Goal: Find contact information: Find contact information

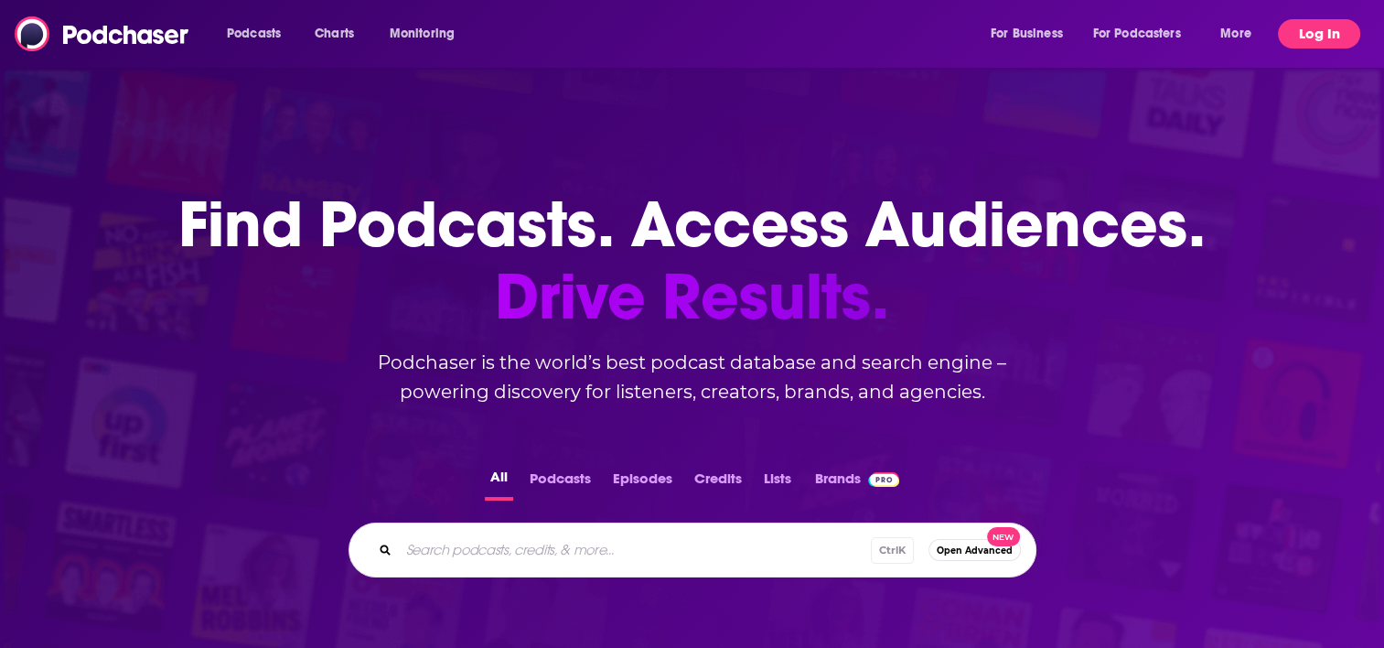
click at [1304, 37] on button "Log In" at bounding box center [1319, 33] width 82 height 29
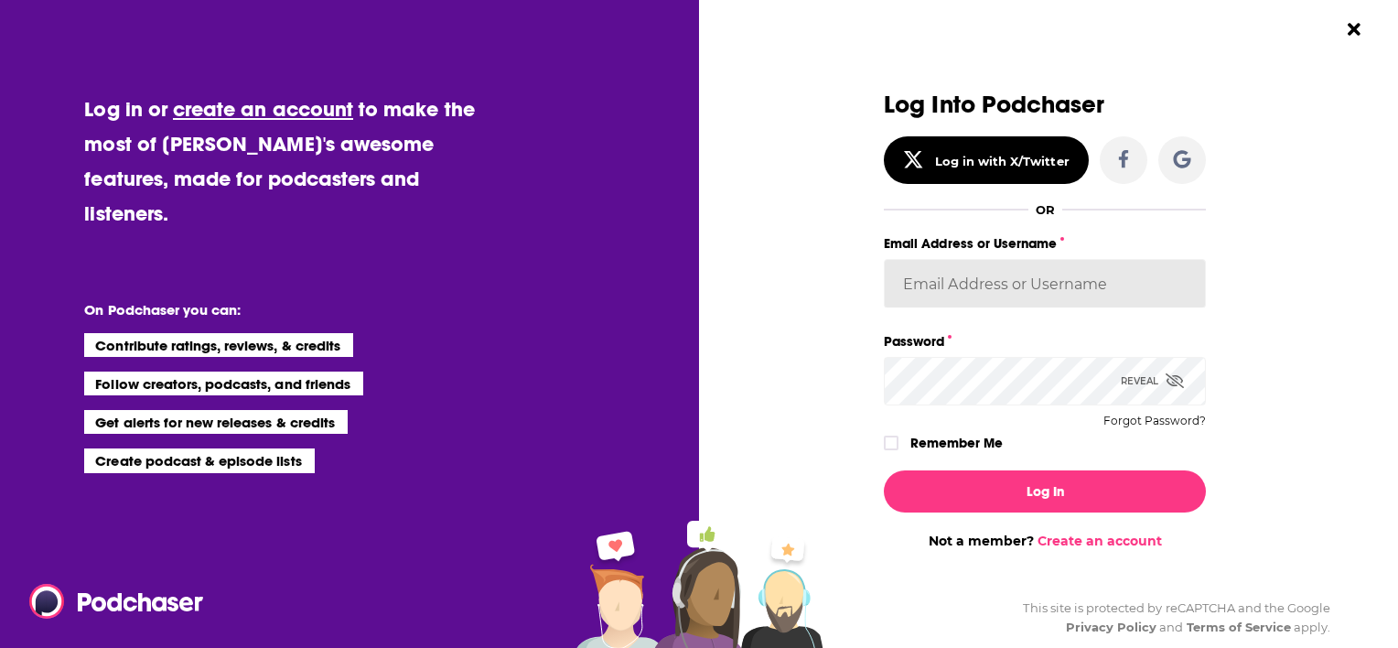
click at [963, 264] on input "Email Address or Username" at bounding box center [1045, 283] width 322 height 49
type input "[PERSON_NAME][EMAIL_ADDRESS][DOMAIN_NAME]"
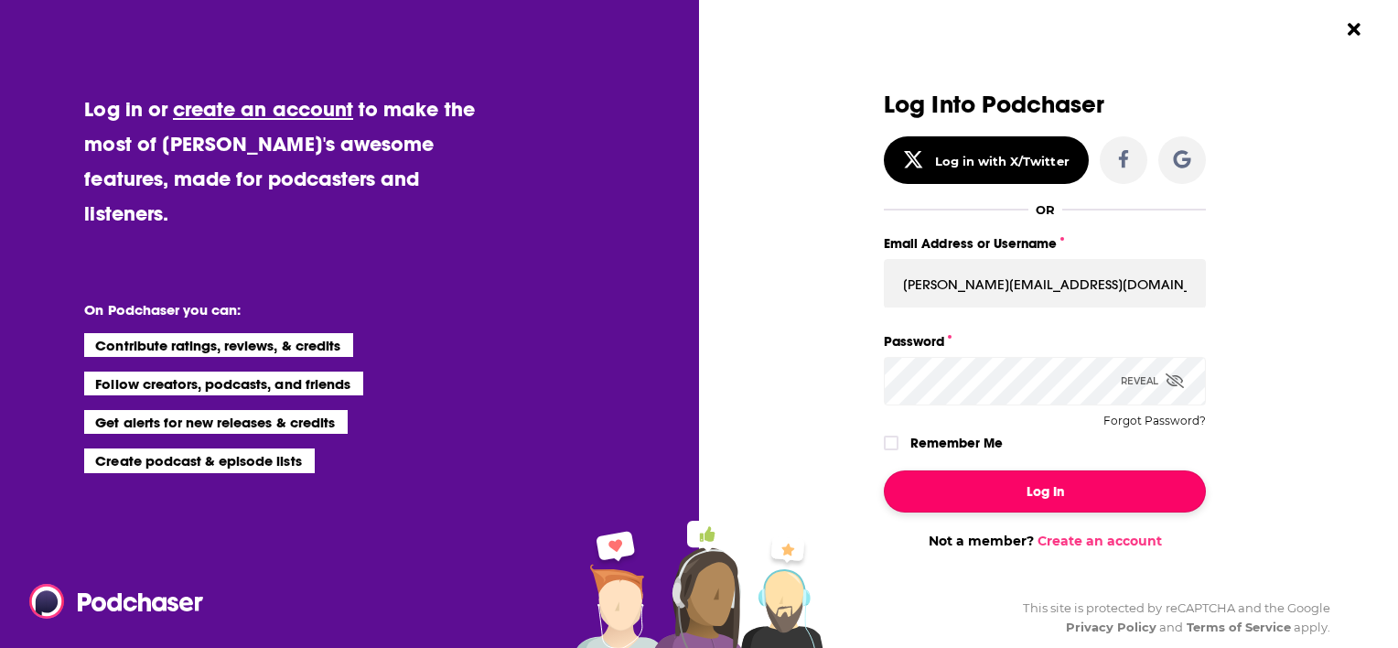
click at [1004, 491] on button "Log In" at bounding box center [1045, 491] width 322 height 42
click at [1042, 493] on button "Log In" at bounding box center [1045, 491] width 322 height 42
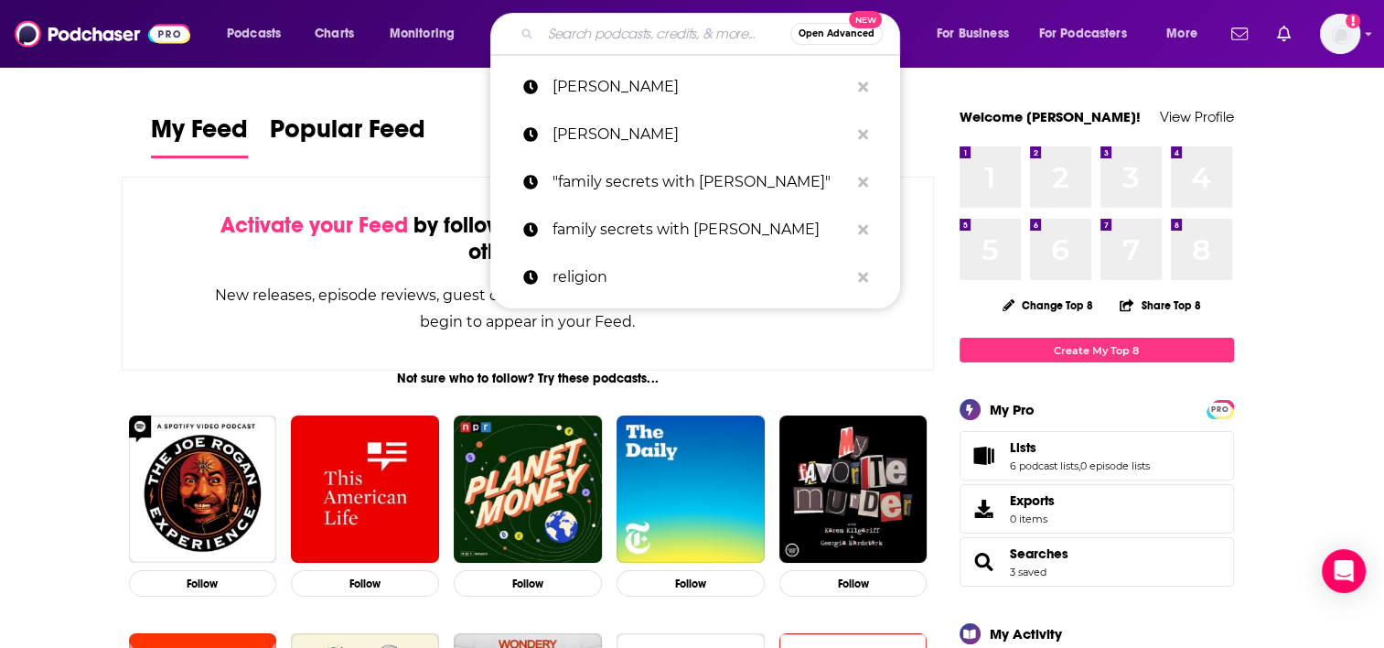
click at [608, 25] on input "Search podcasts, credits, & more..." at bounding box center [666, 33] width 250 height 29
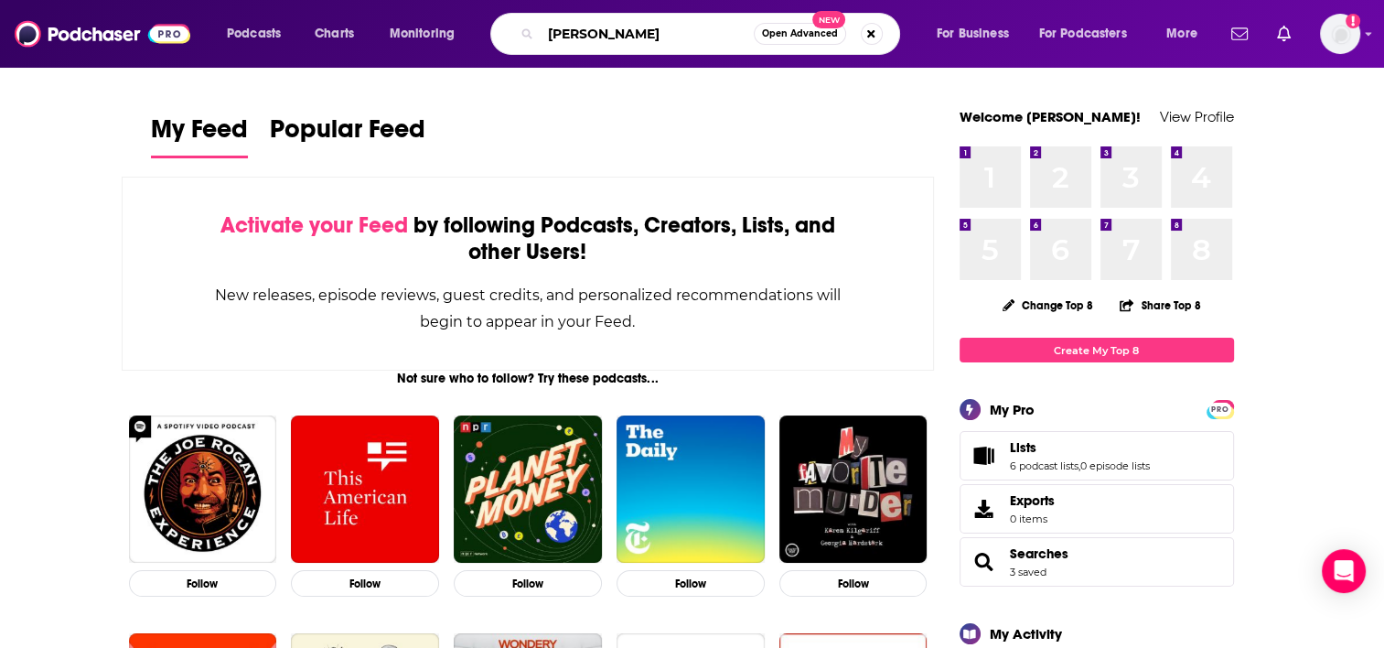
type input "[PERSON_NAME]"
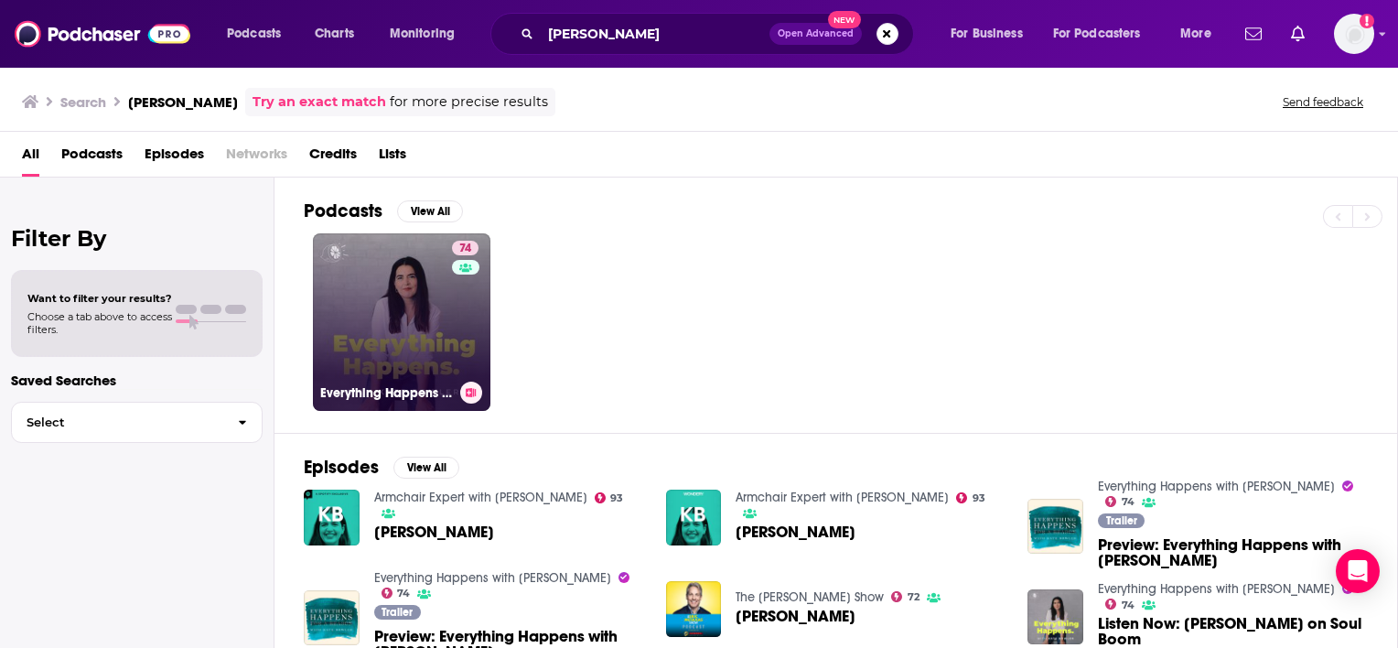
click at [401, 322] on link "74 Everything Happens with [PERSON_NAME]" at bounding box center [402, 322] width 178 height 178
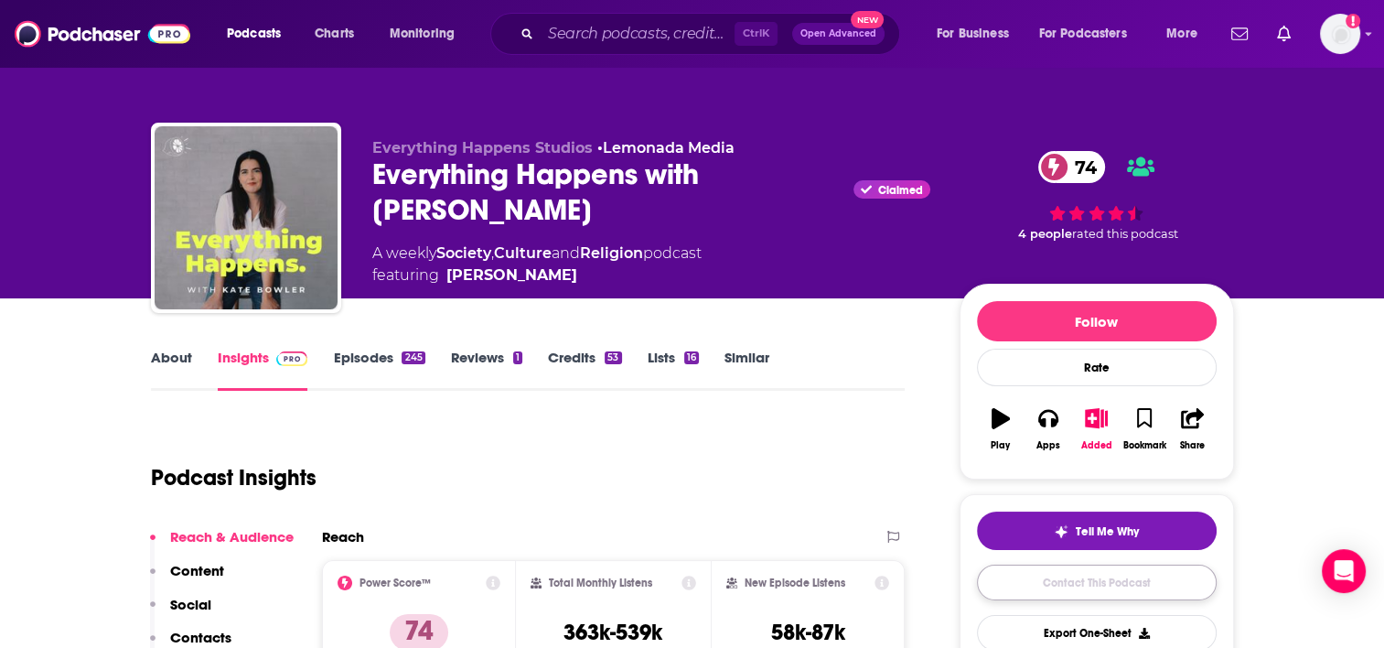
click at [1116, 578] on link "Contact This Podcast" at bounding box center [1097, 583] width 240 height 36
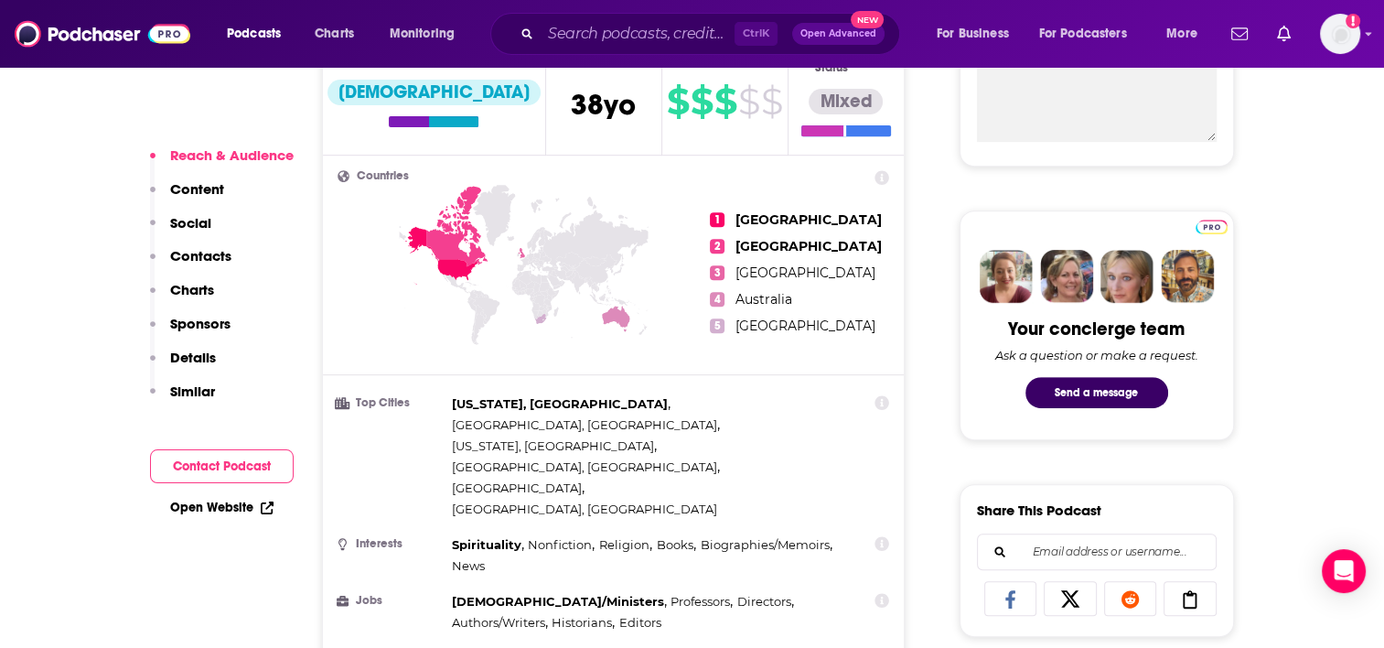
scroll to position [804, 0]
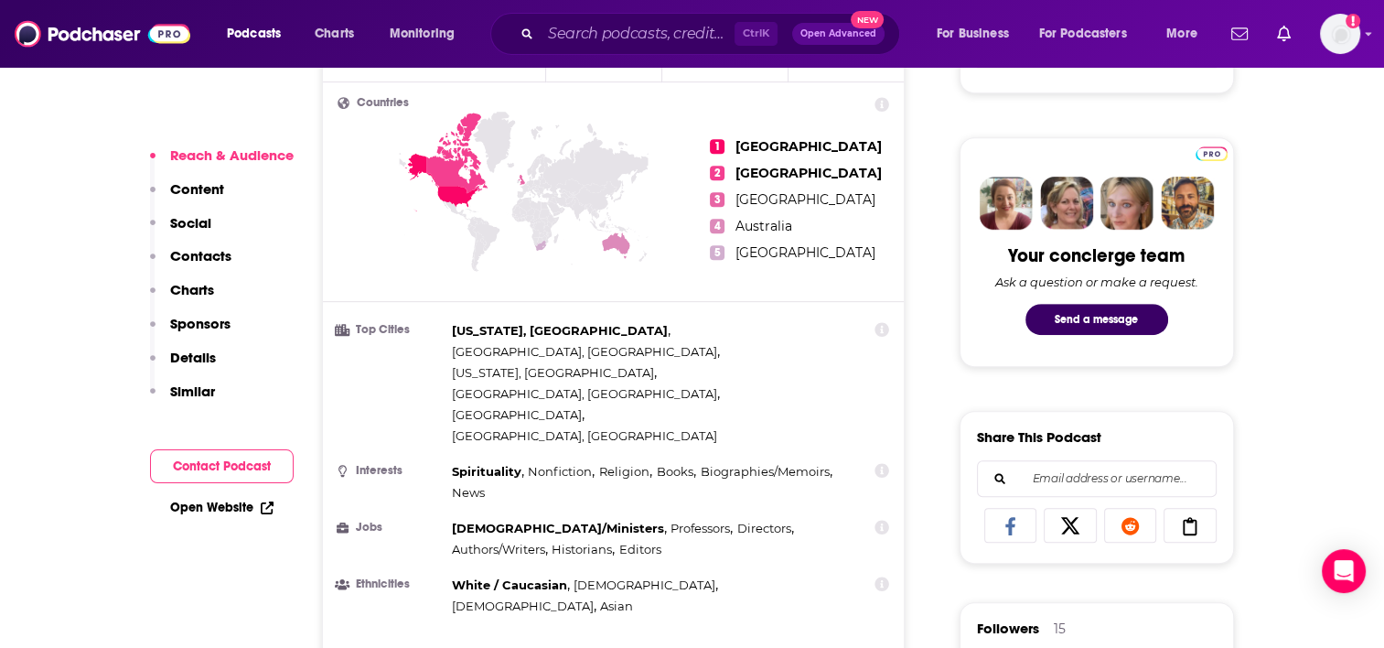
click at [199, 464] on button "Contact Podcast" at bounding box center [222, 466] width 144 height 34
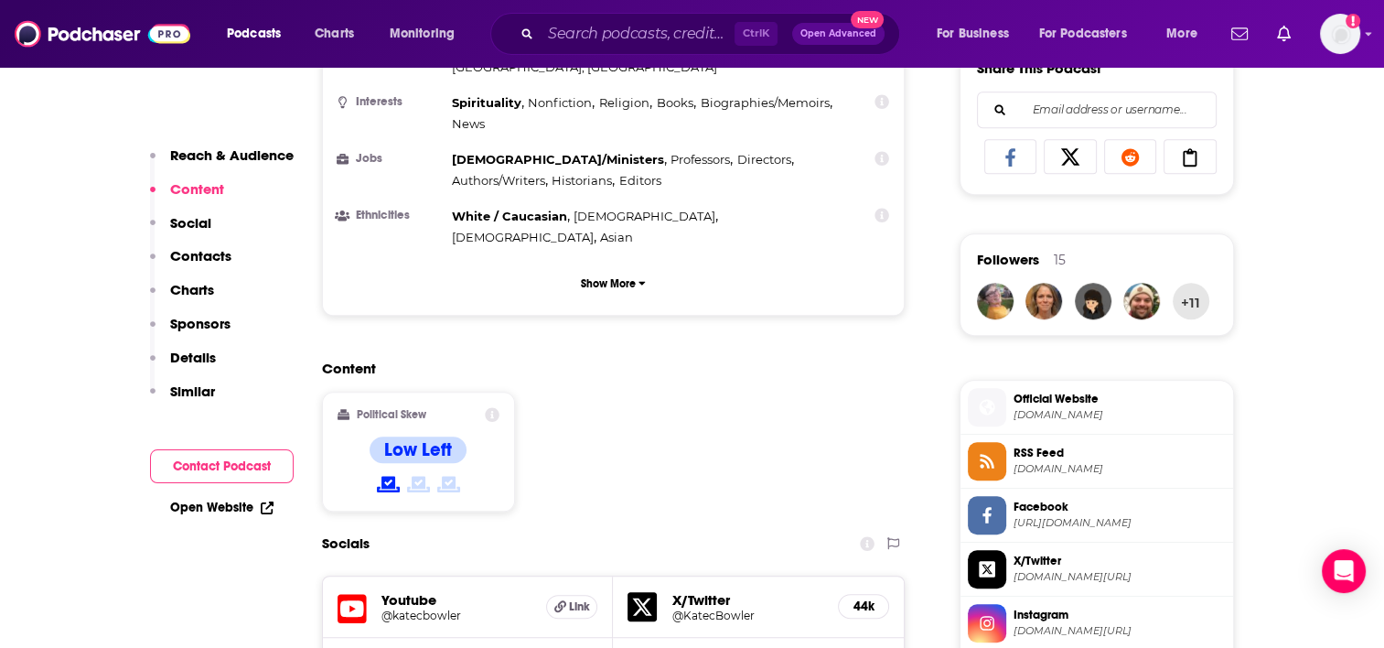
scroll to position [1210, 0]
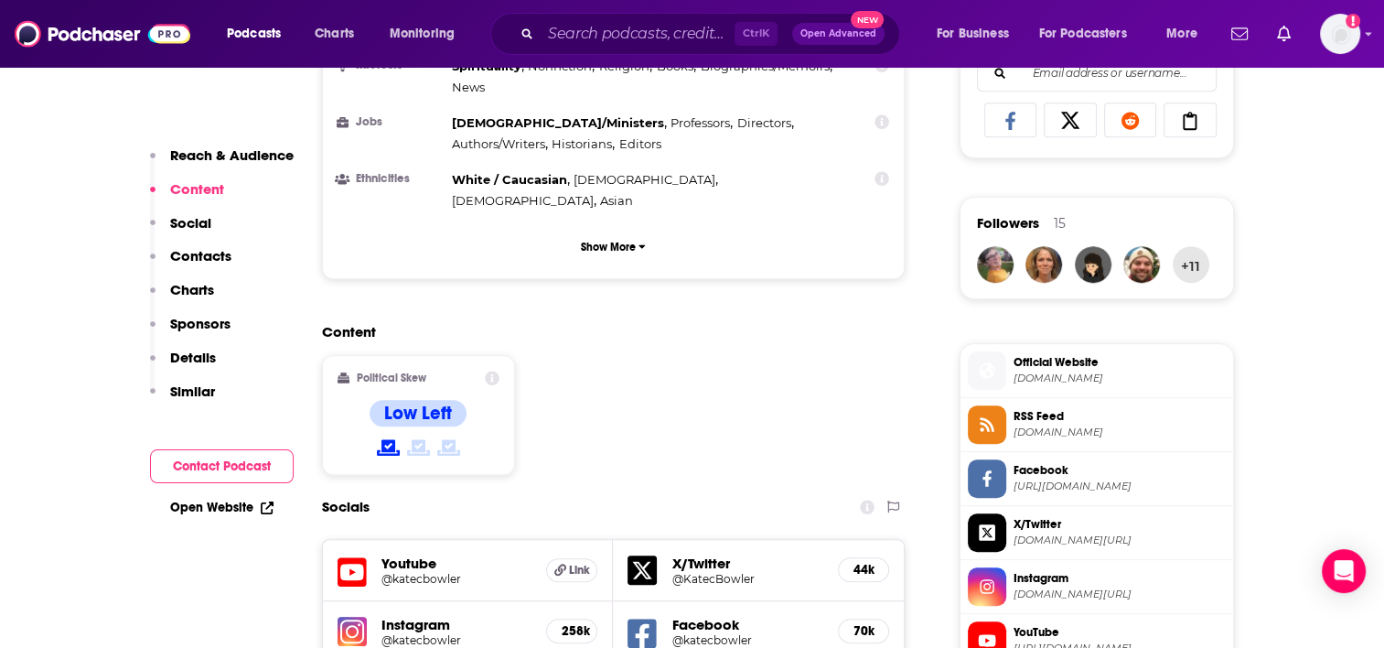
click at [190, 467] on button "Contact Podcast" at bounding box center [222, 466] width 144 height 34
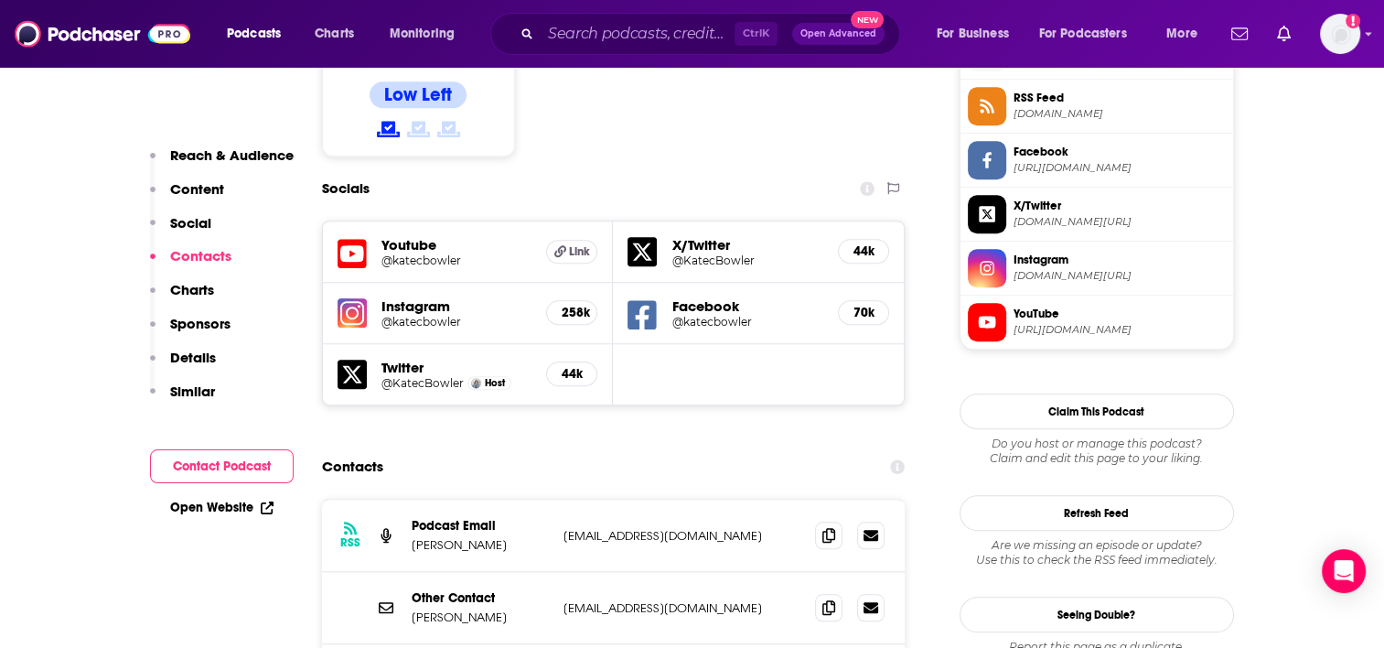
scroll to position [1612, 0]
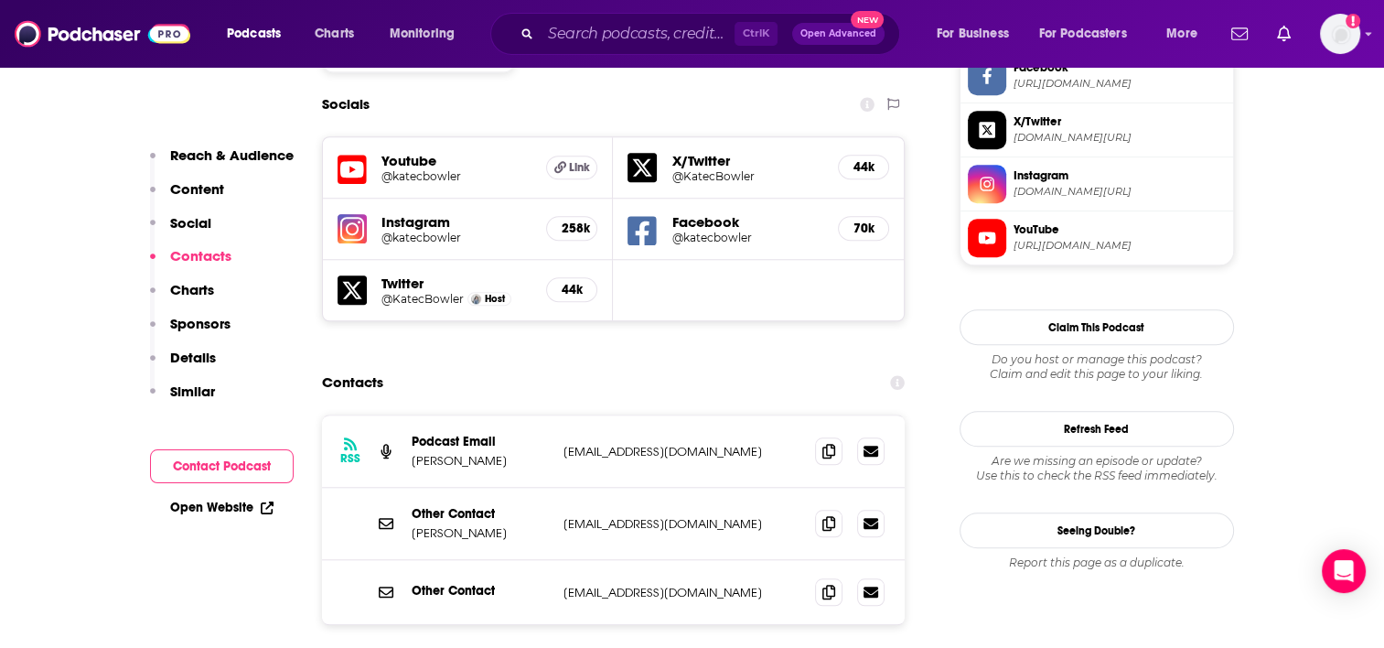
drag, startPoint x: 1391, startPoint y: 130, endPoint x: 926, endPoint y: 191, distance: 468.9
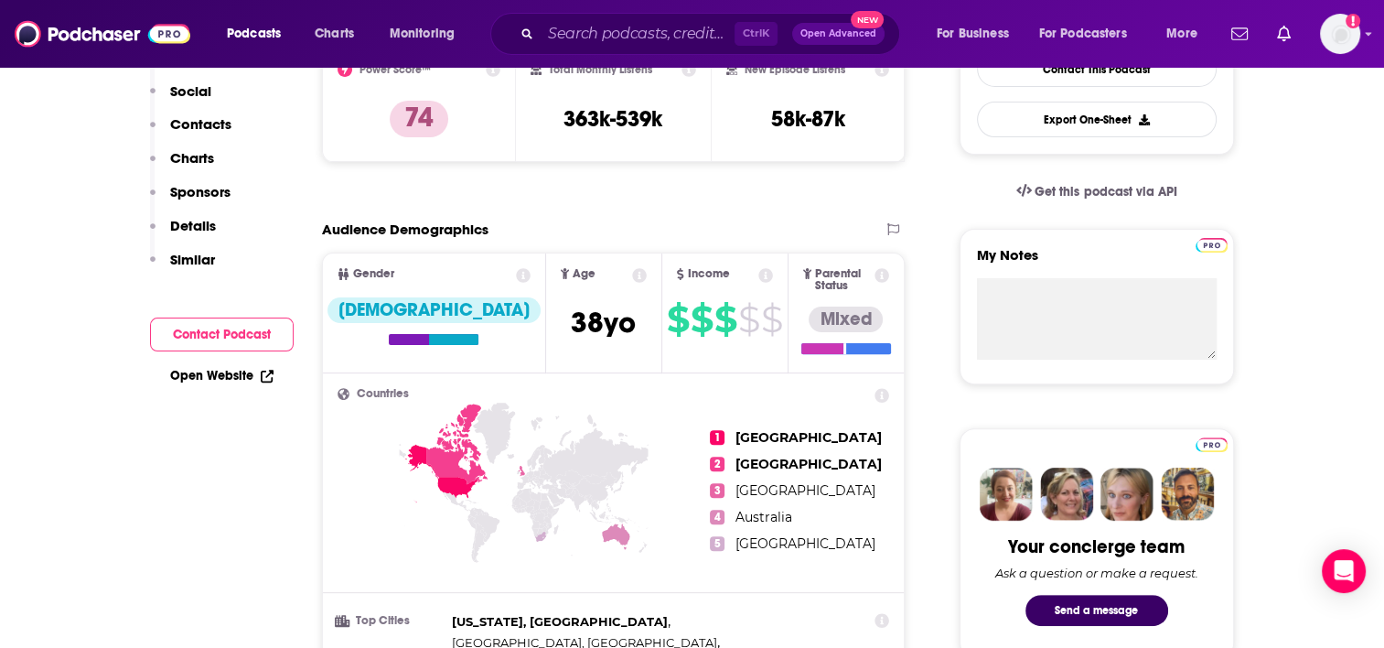
scroll to position [0, 0]
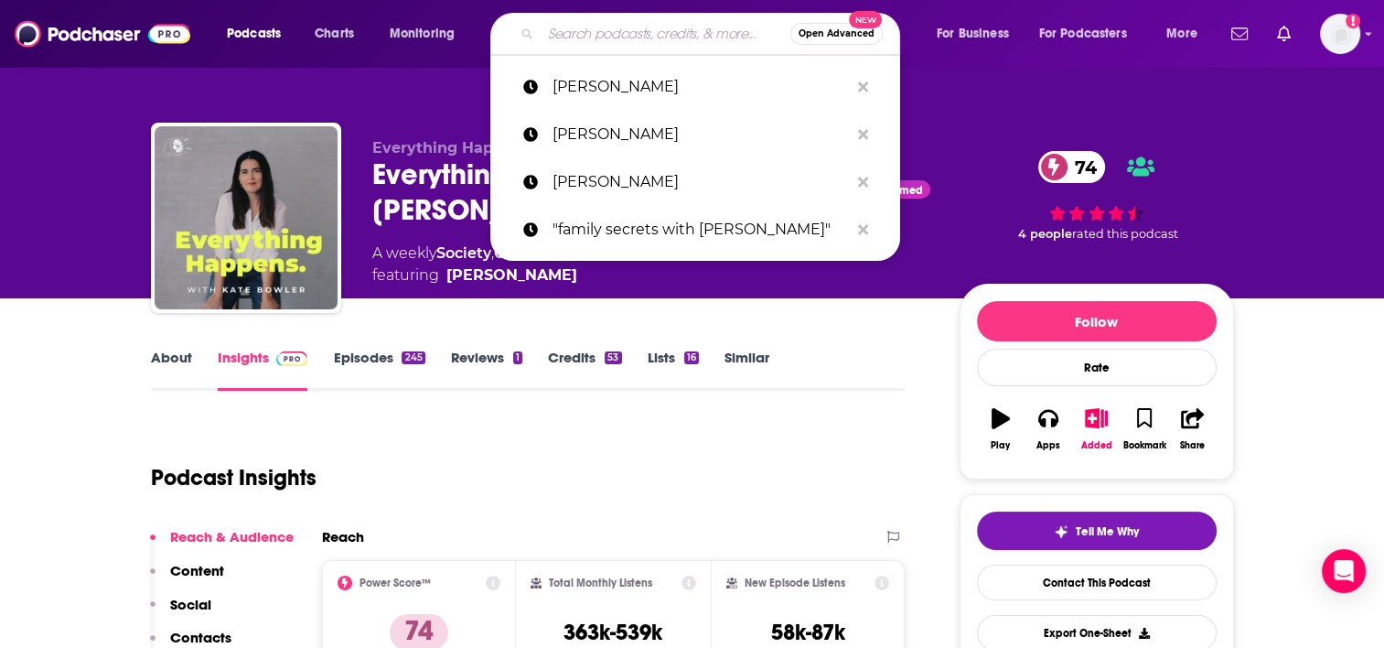
click at [576, 34] on input "Search podcasts, credits, & more..." at bounding box center [666, 33] width 250 height 29
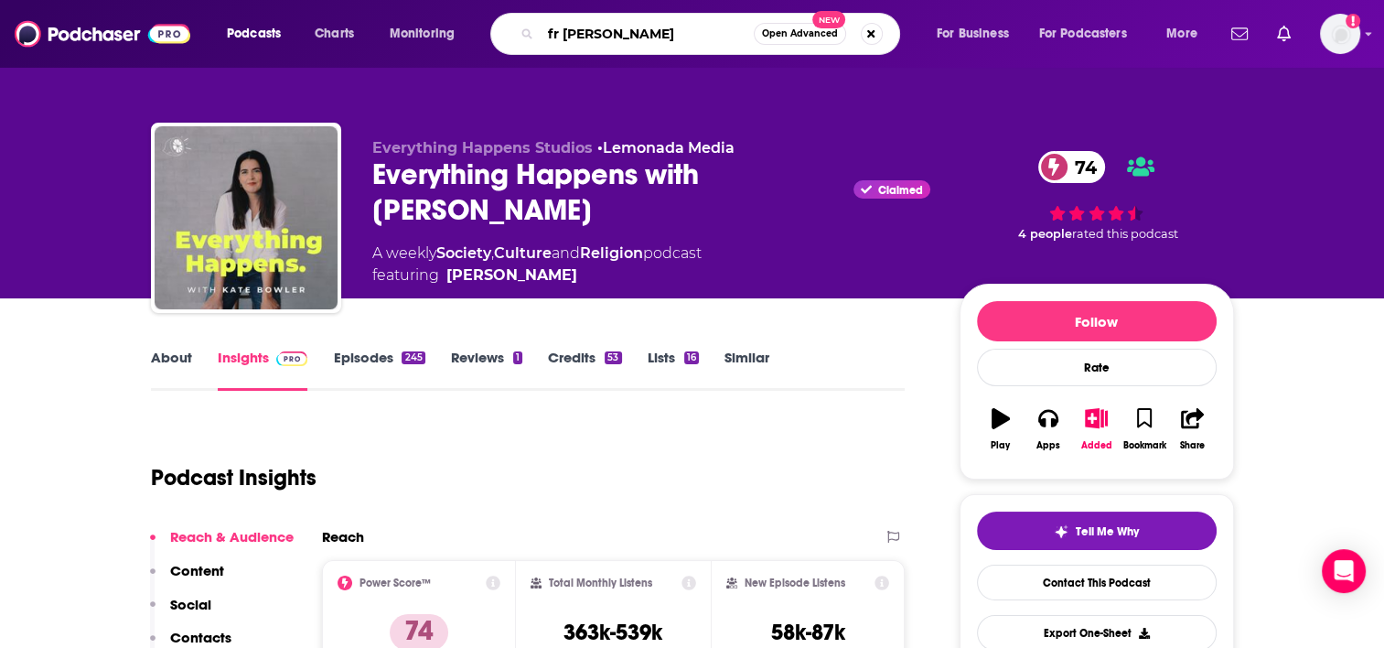
type input "fr [PERSON_NAME]"
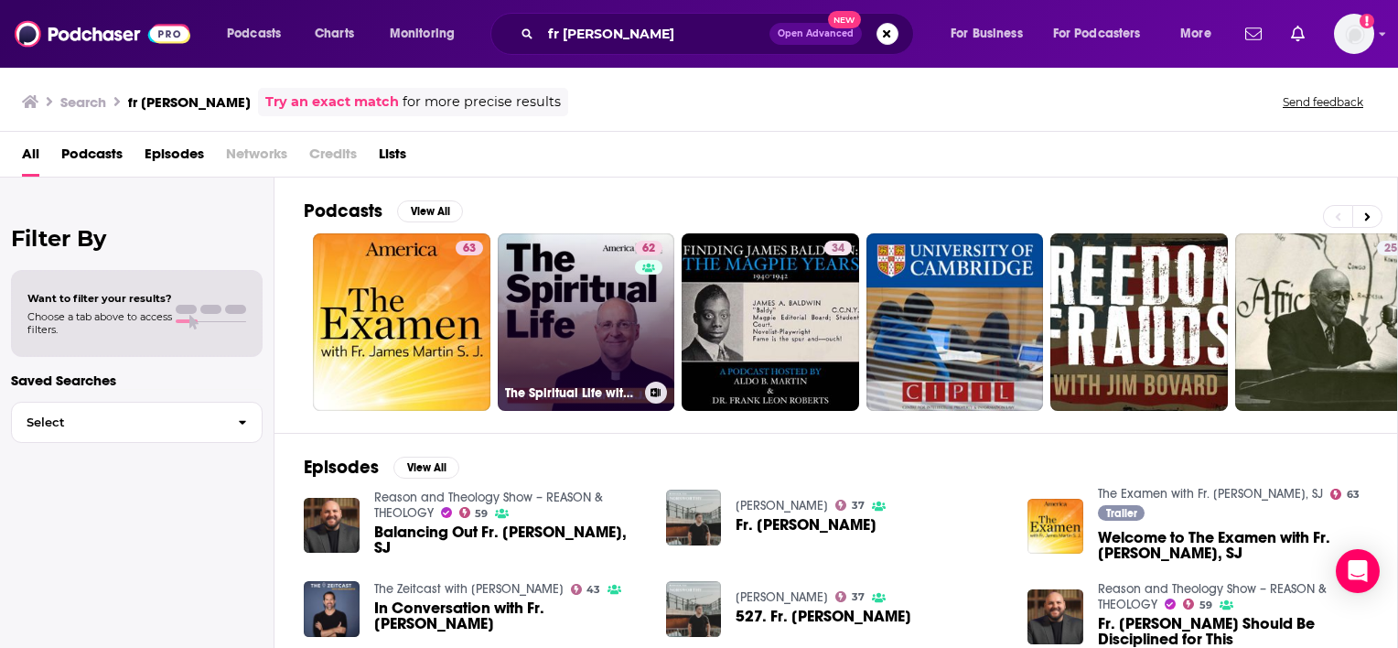
click at [557, 304] on link "62 The Spiritual Life with Fr. [PERSON_NAME], [PERSON_NAME]" at bounding box center [587, 322] width 178 height 178
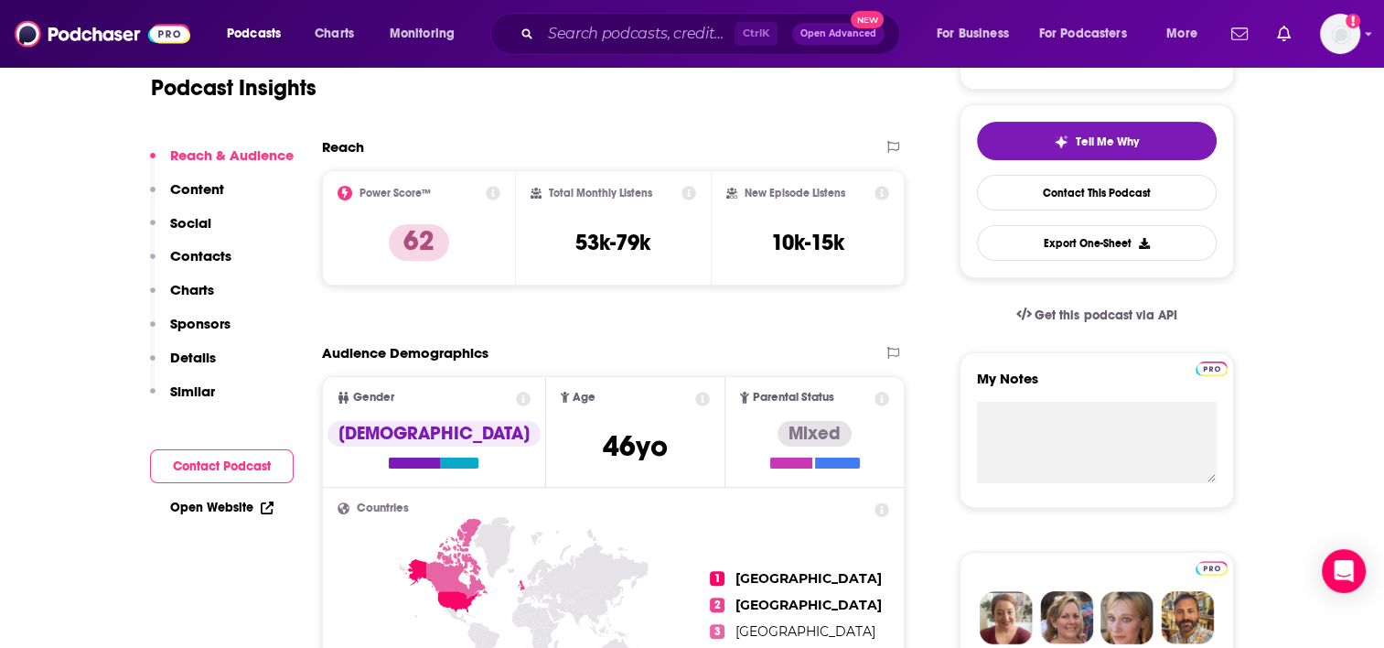
scroll to position [523, 0]
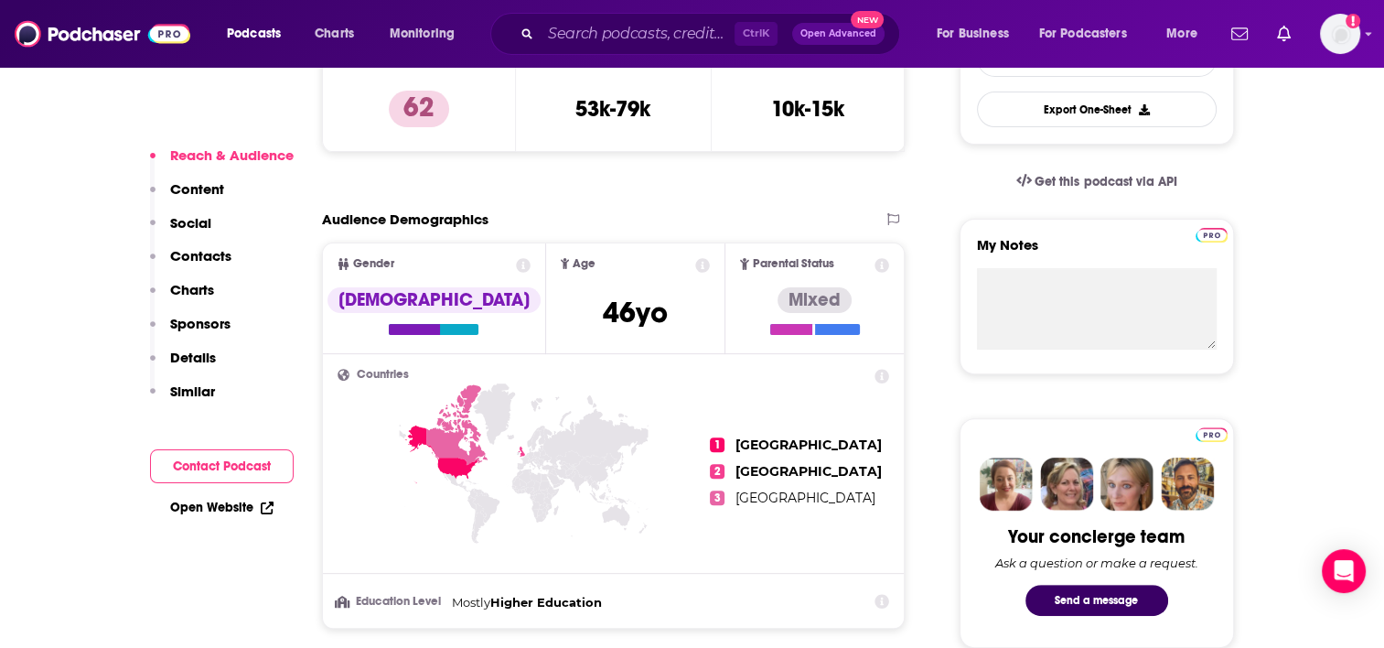
click at [187, 254] on p "Contacts" at bounding box center [200, 255] width 61 height 17
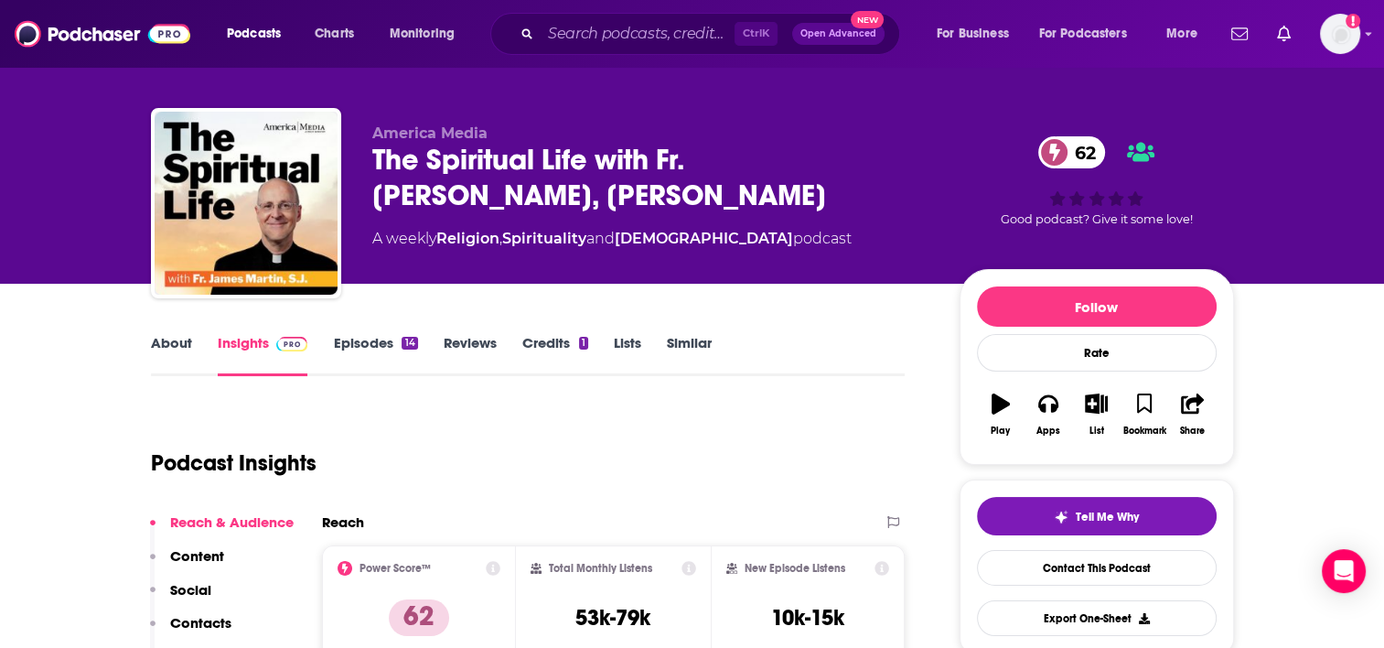
scroll to position [0, 0]
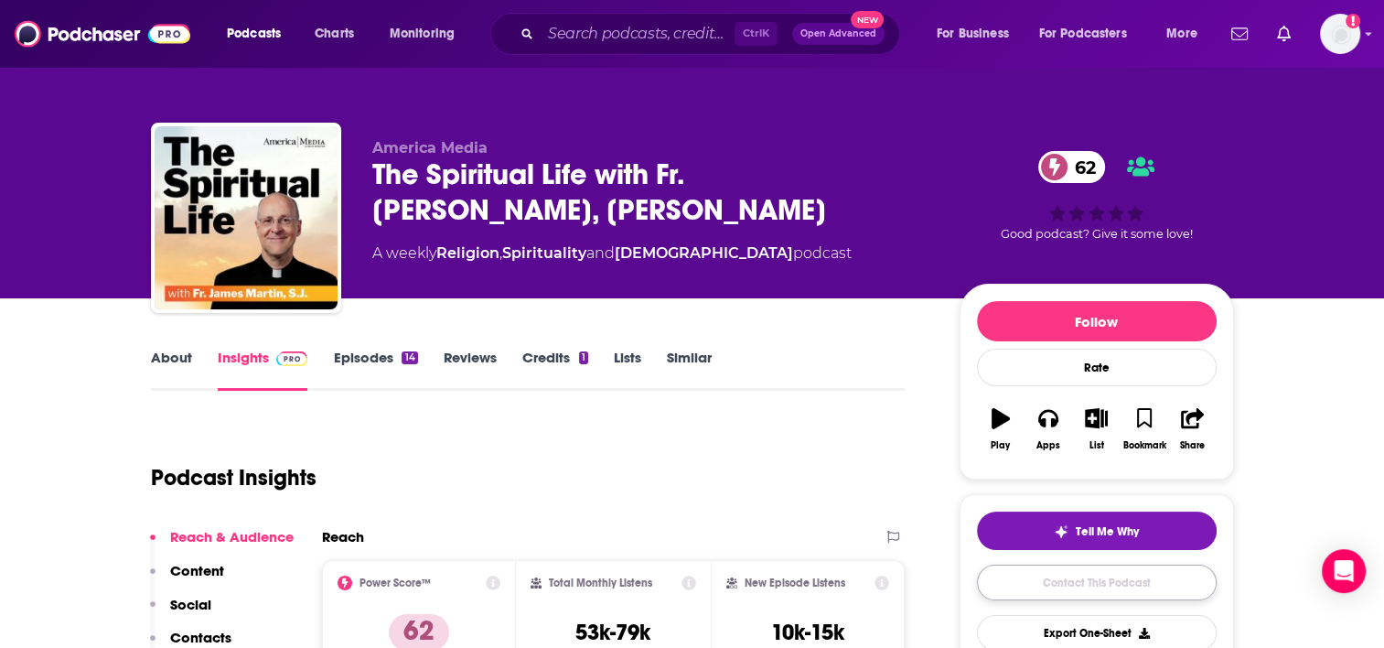
click at [1102, 586] on link "Contact This Podcast" at bounding box center [1097, 583] width 240 height 36
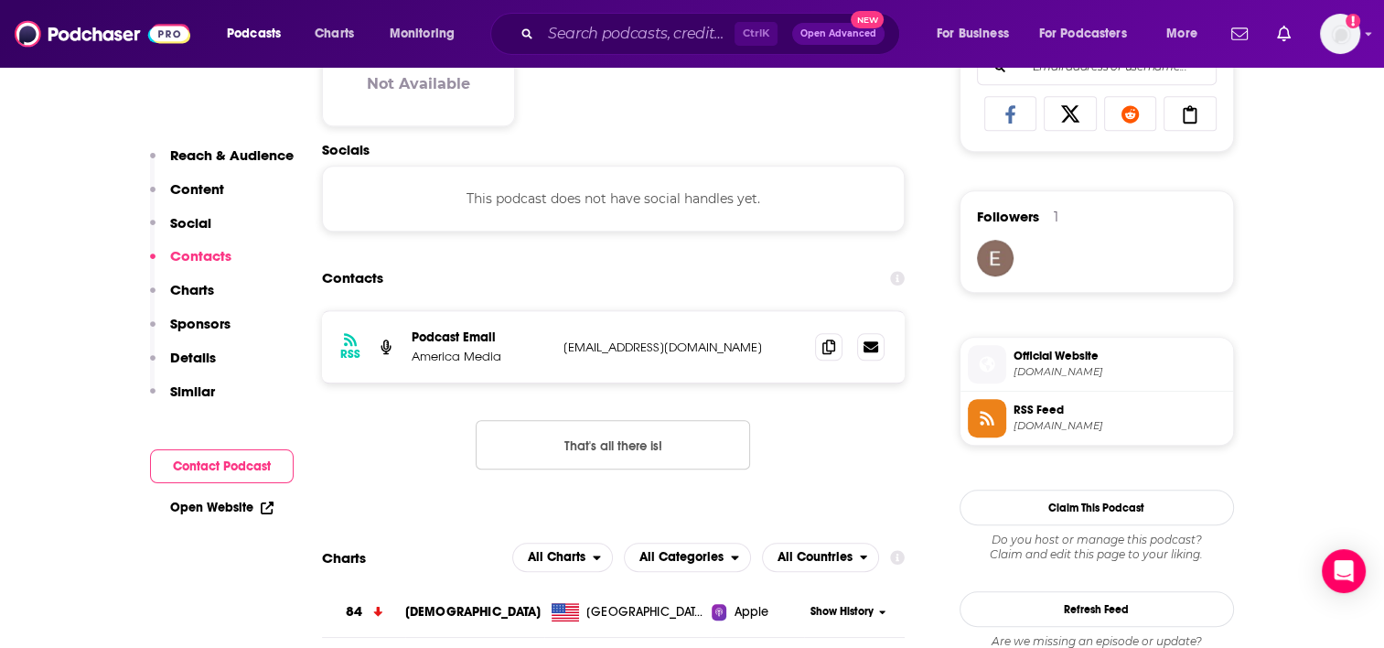
scroll to position [1227, 0]
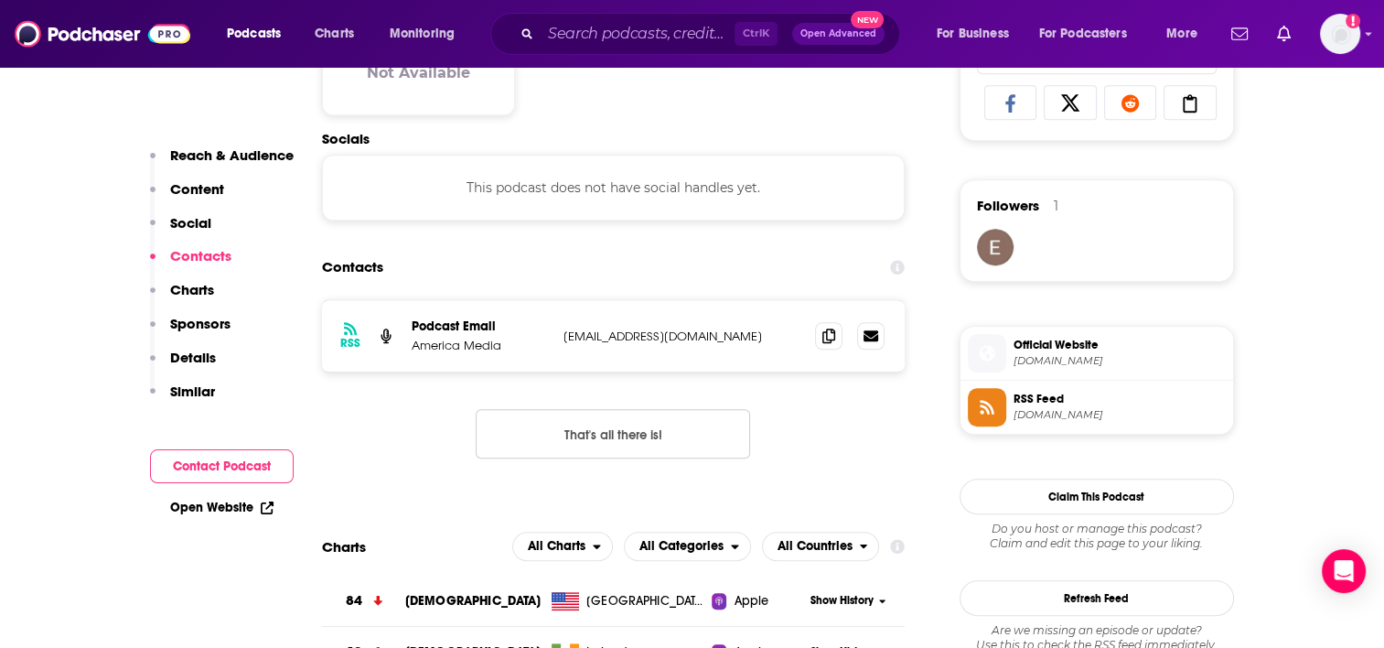
drag, startPoint x: 1391, startPoint y: 109, endPoint x: 889, endPoint y: 93, distance: 501.7
click at [889, 93] on div "Content Political Skew Not Available" at bounding box center [614, 50] width 584 height 162
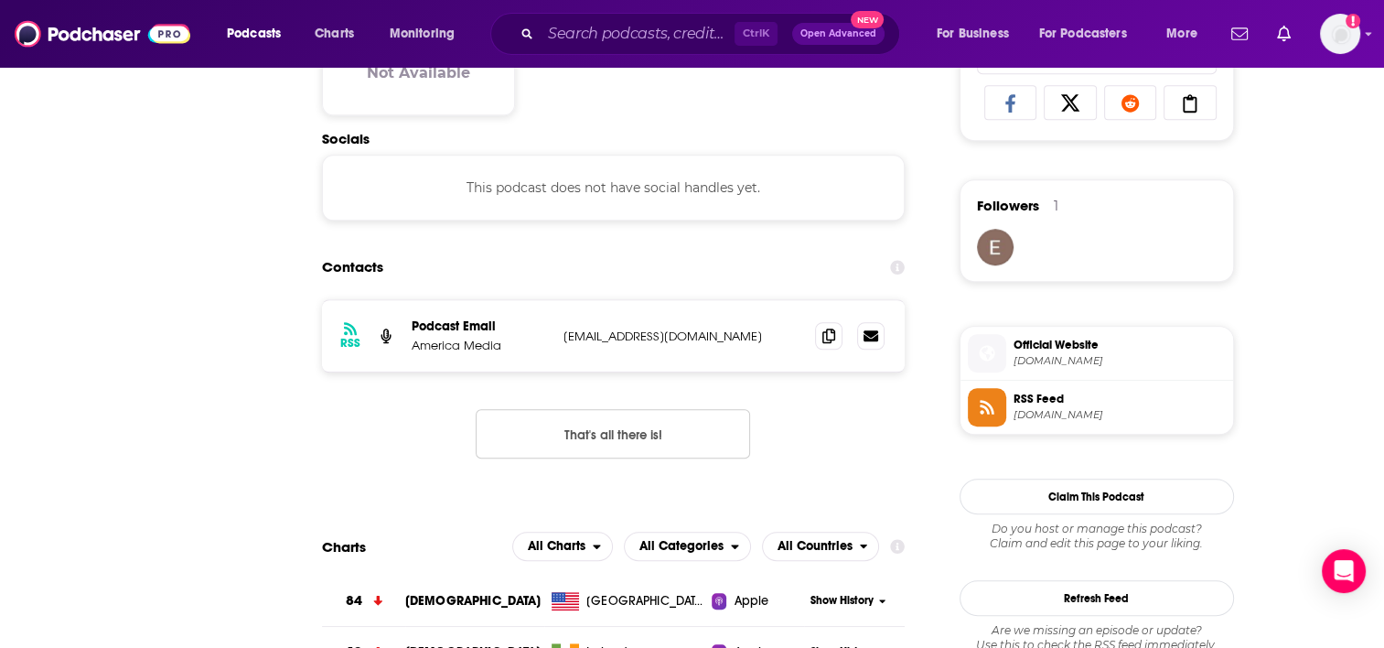
scroll to position [0, 0]
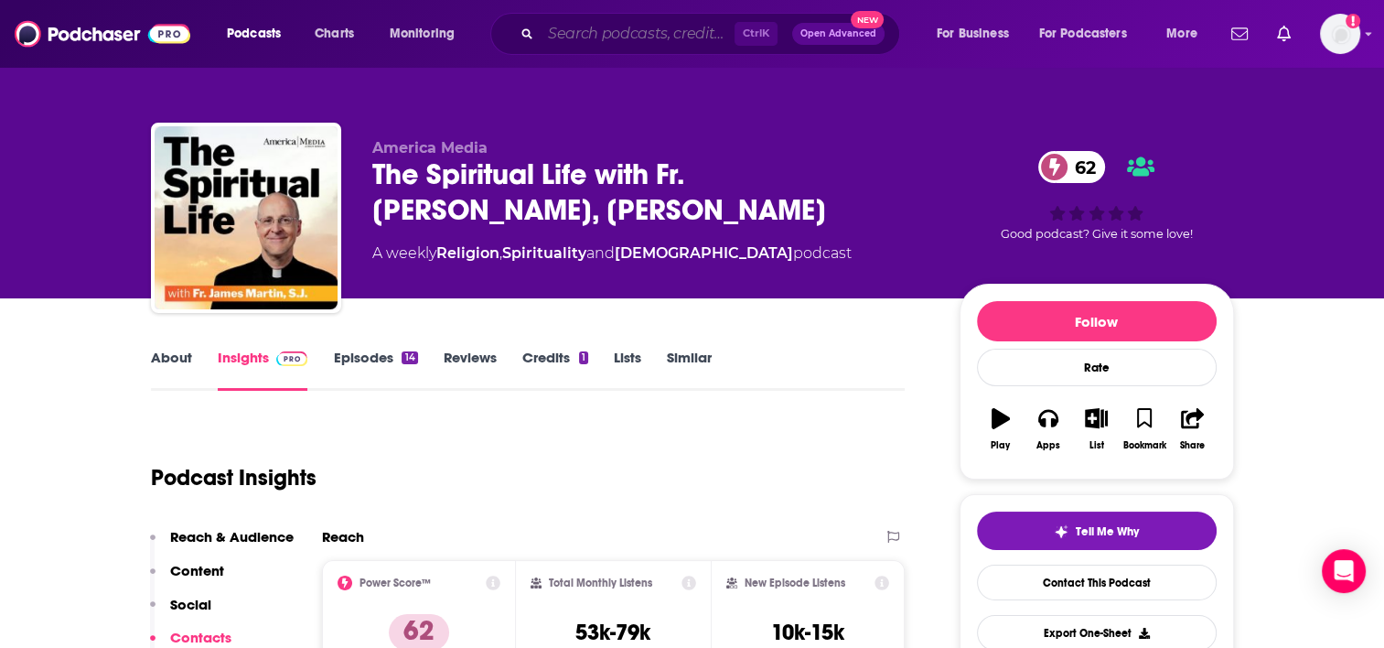
click at [623, 33] on input "Search podcasts, credits, & more..." at bounding box center [638, 33] width 194 height 29
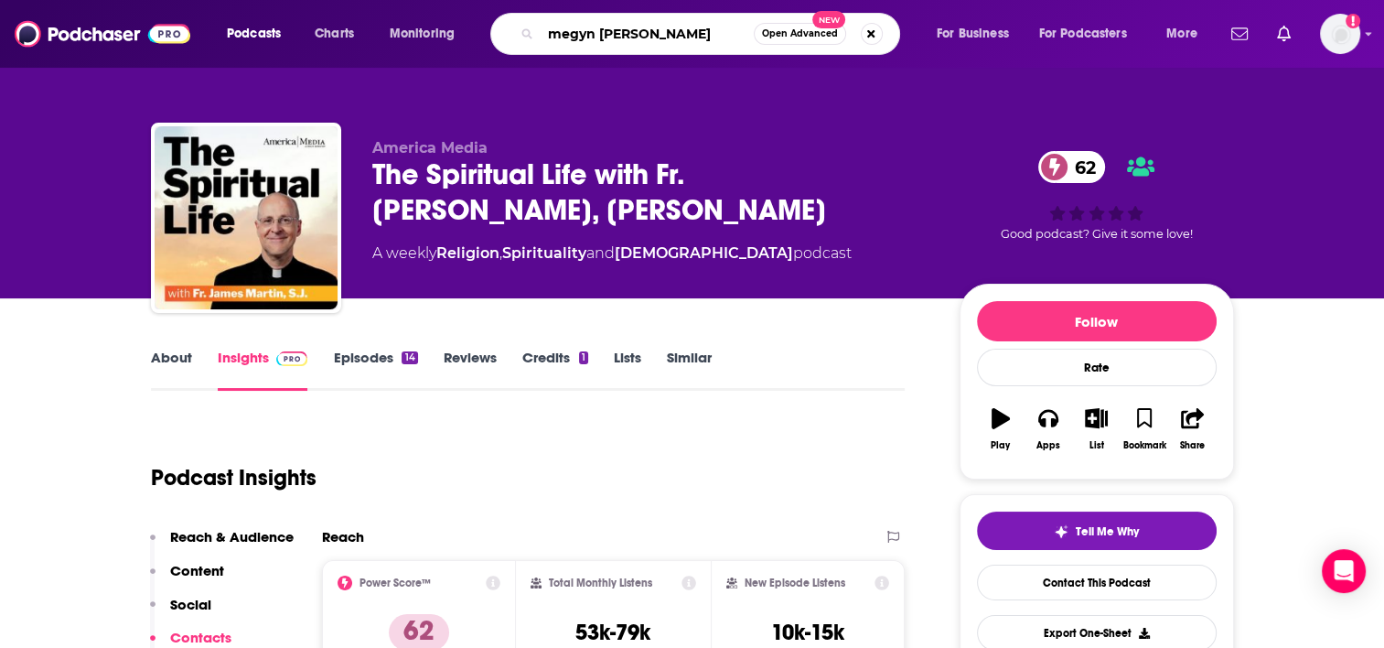
type input "[PERSON_NAME]"
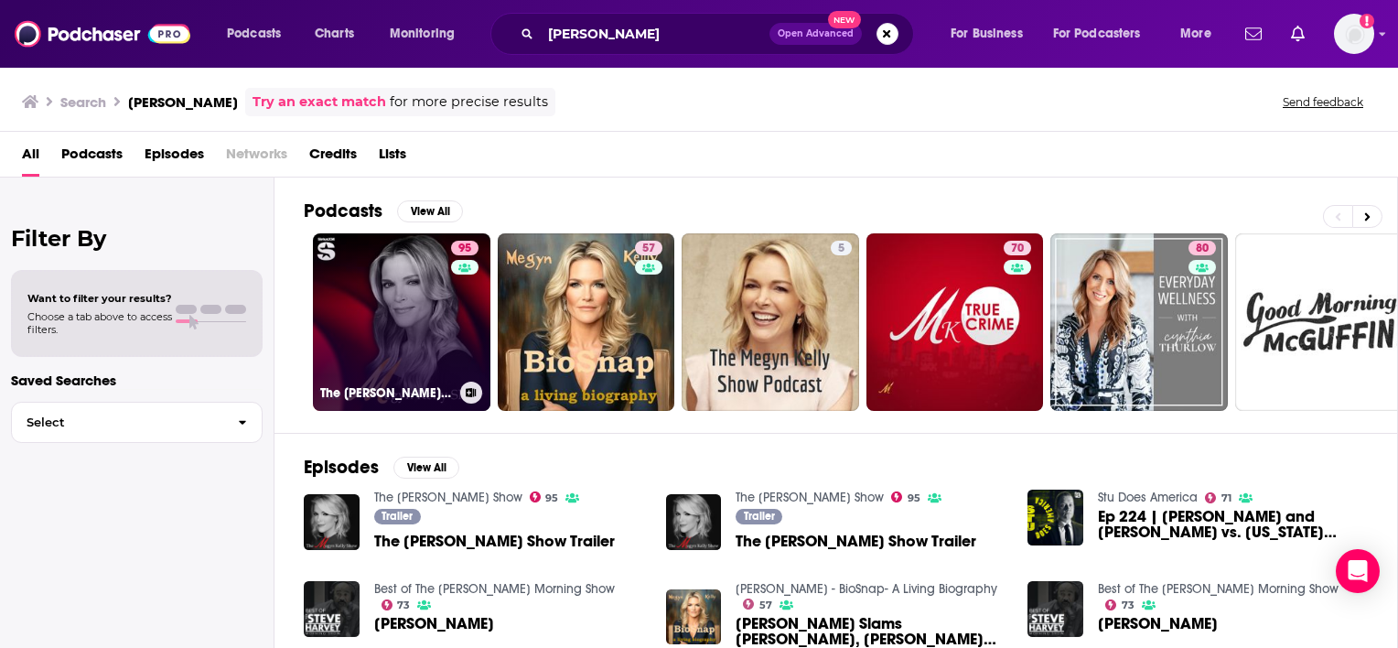
click at [425, 315] on link "95 The [PERSON_NAME] Show" at bounding box center [402, 322] width 178 height 178
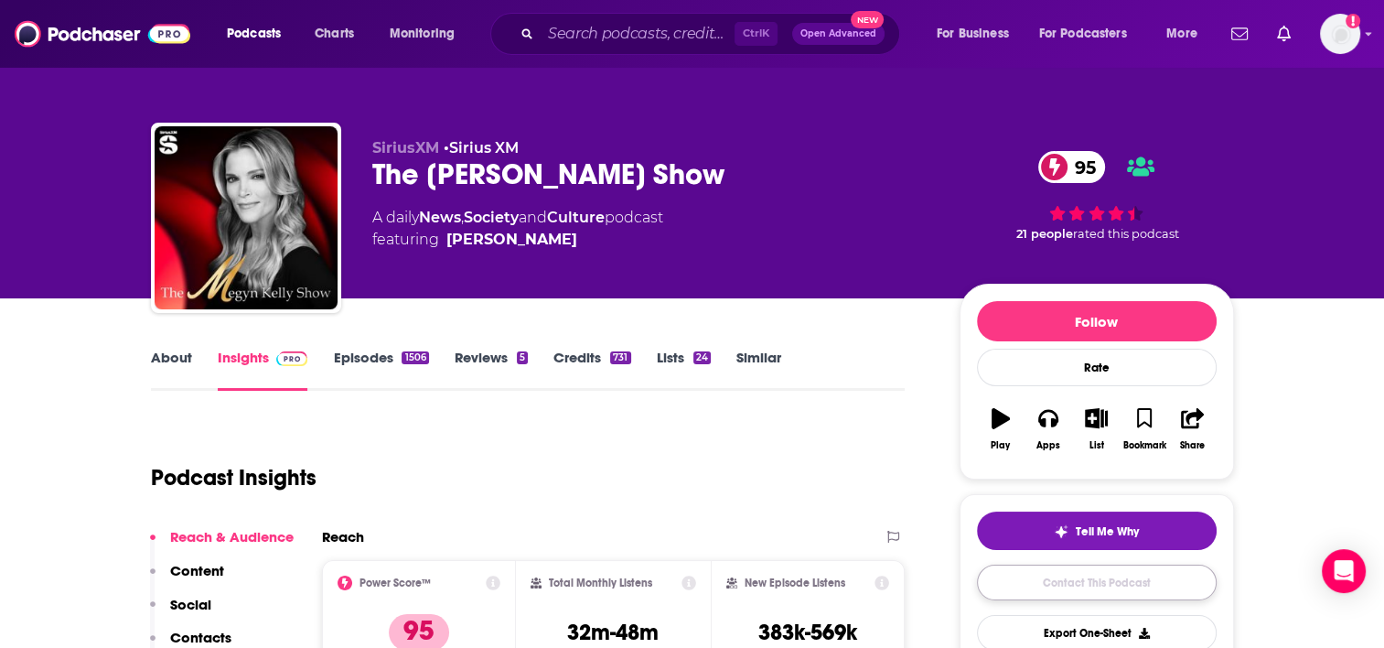
click at [1119, 584] on link "Contact This Podcast" at bounding box center [1097, 583] width 240 height 36
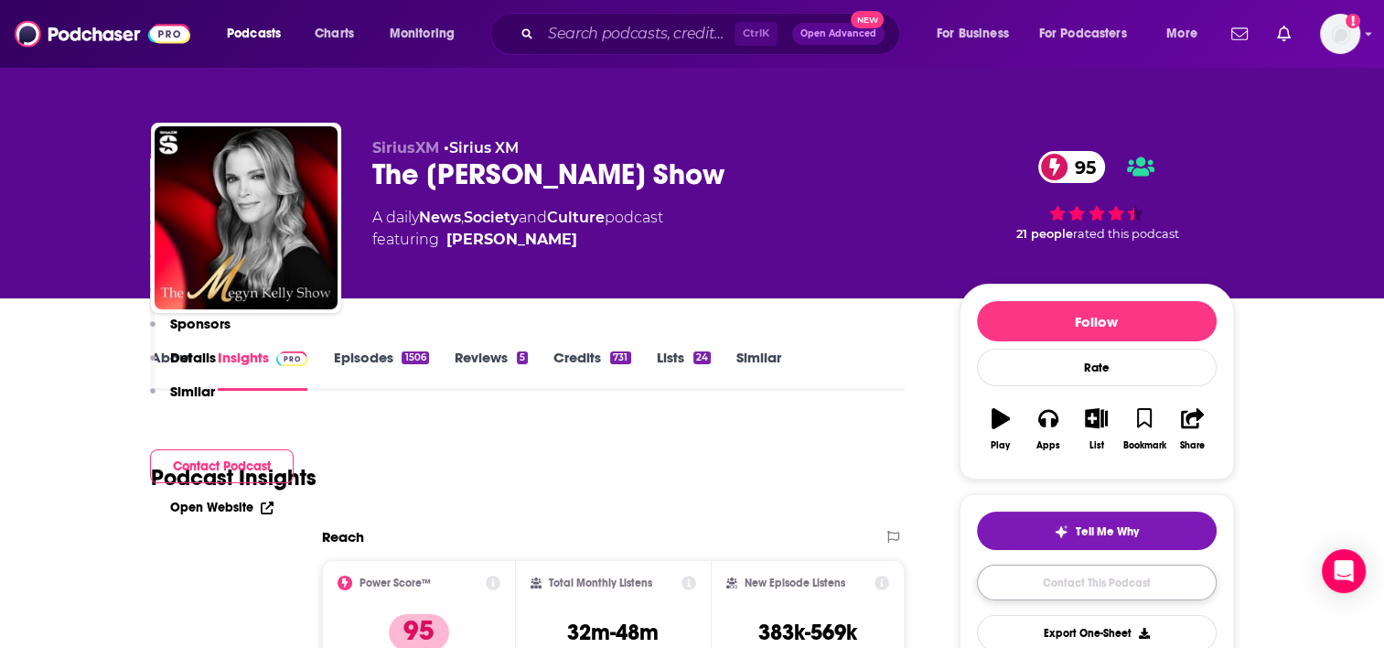
scroll to position [1845, 0]
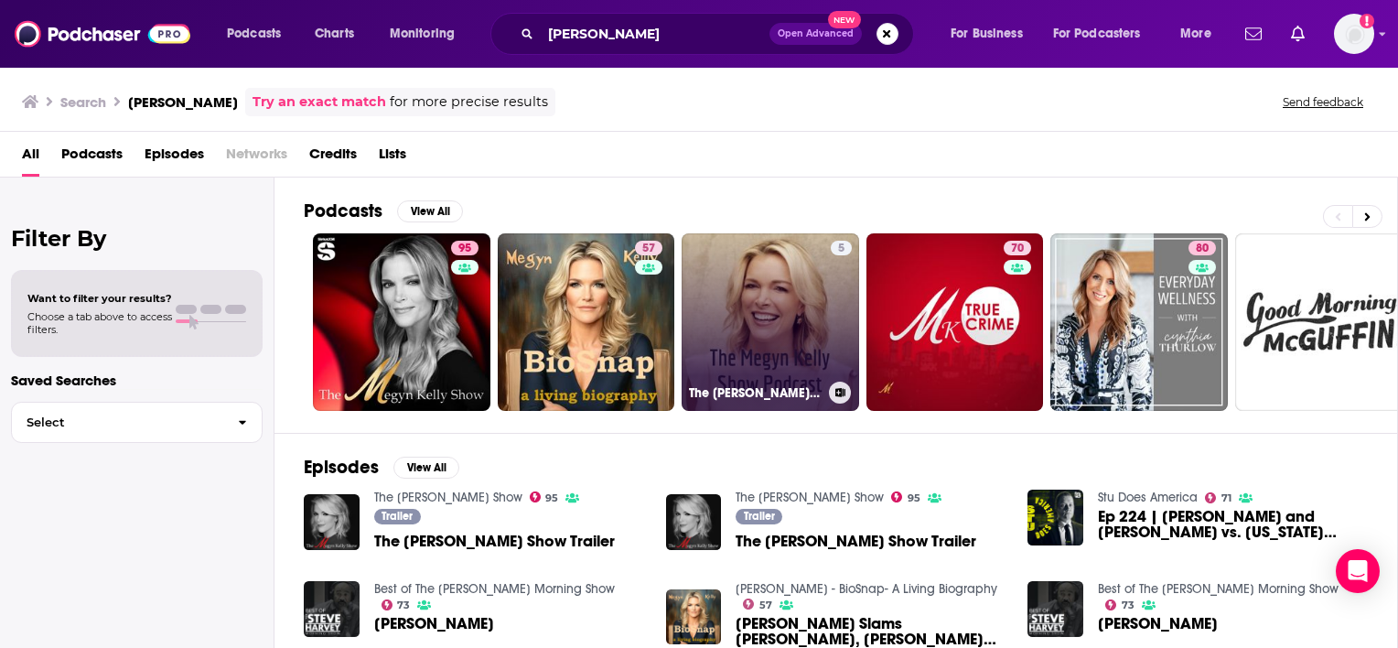
click at [784, 333] on link "5 The [PERSON_NAME] Show Podcast" at bounding box center [771, 322] width 178 height 178
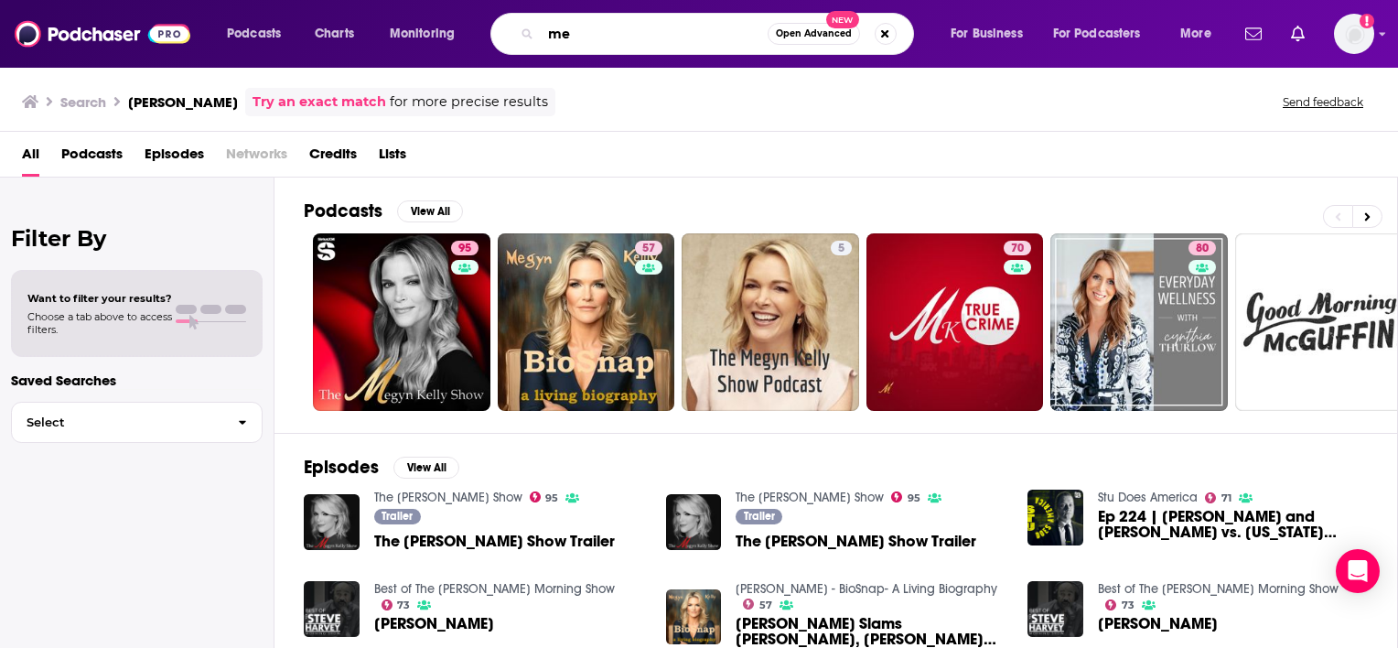
type input "m"
type input "[PERSON_NAME]"
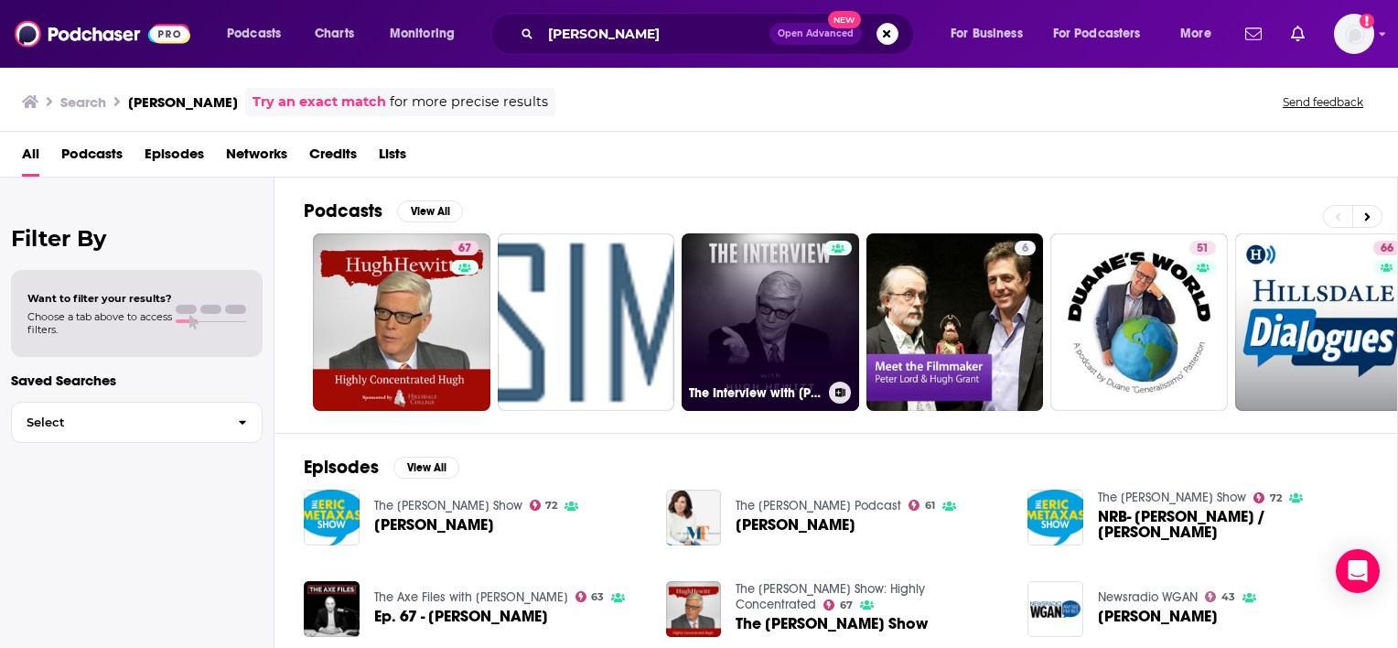
click at [760, 285] on link "The Interview with [PERSON_NAME]" at bounding box center [771, 322] width 178 height 178
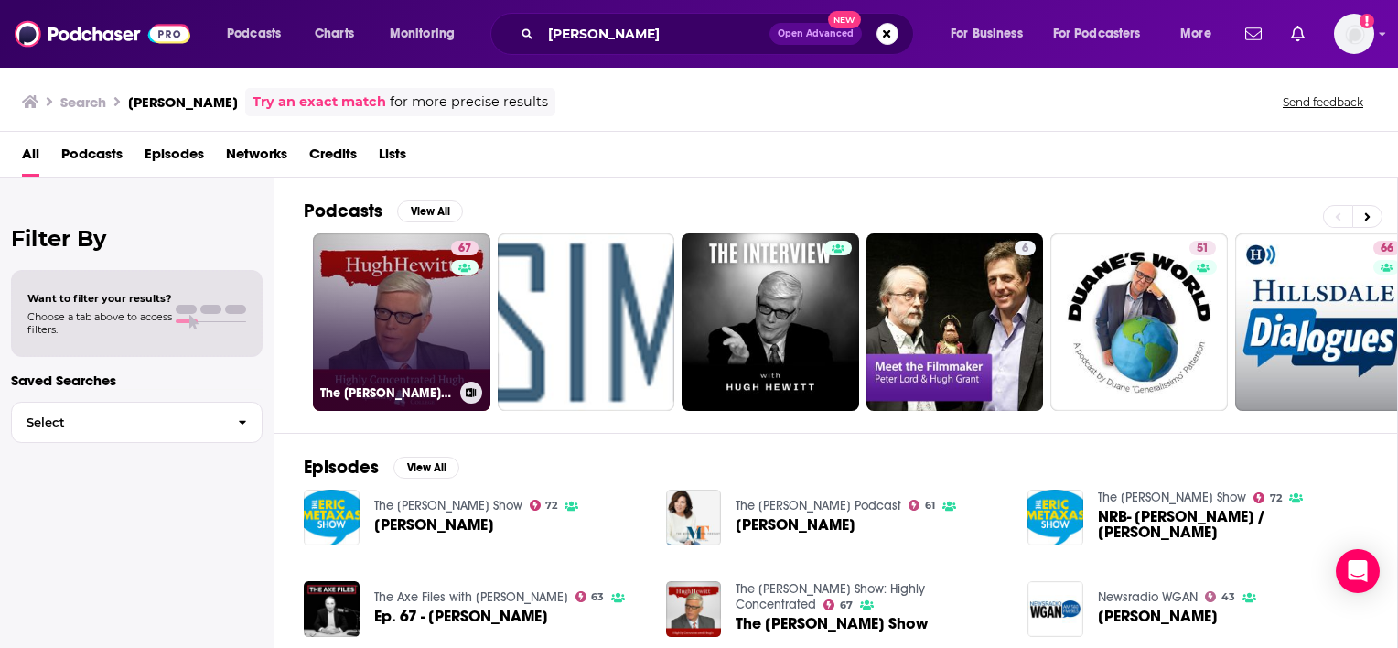
click at [381, 331] on link "67 The [PERSON_NAME] Show: Highly Concentrated" at bounding box center [402, 322] width 178 height 178
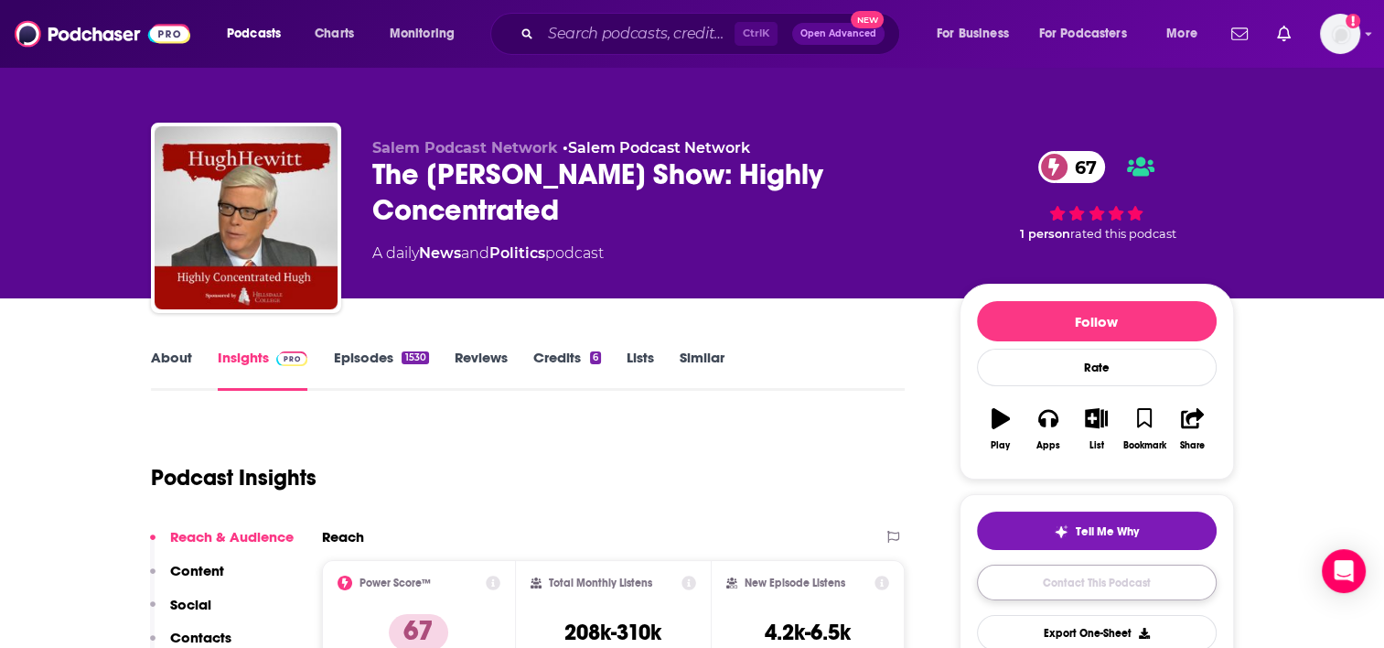
click at [1102, 584] on link "Contact This Podcast" at bounding box center [1097, 583] width 240 height 36
